Goal: Task Accomplishment & Management: Use online tool/utility

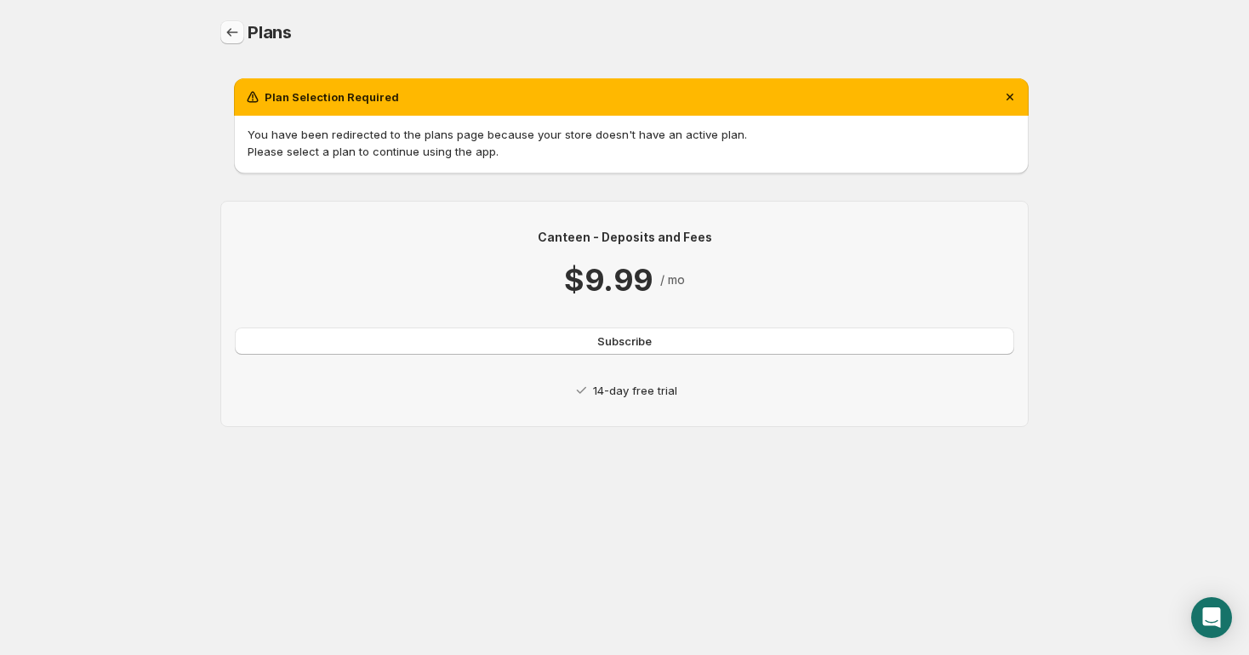
click at [233, 33] on icon "Home" at bounding box center [232, 32] width 17 height 17
click at [232, 36] on icon "Home" at bounding box center [232, 32] width 17 height 17
